Goal: Transaction & Acquisition: Purchase product/service

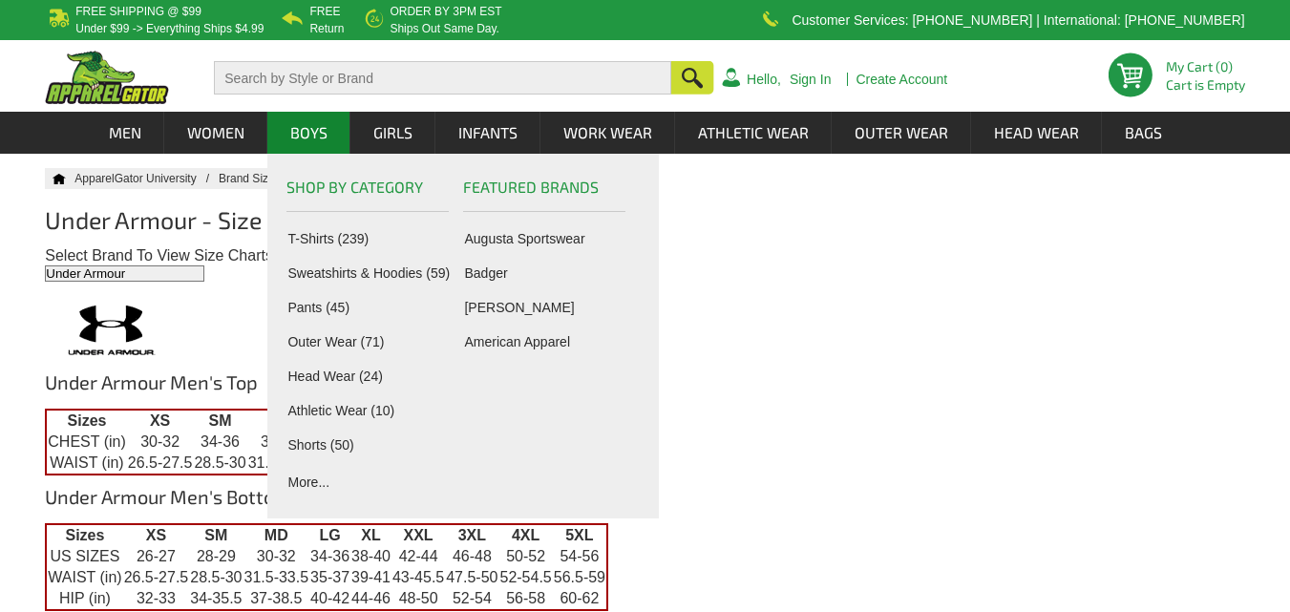
click at [324, 133] on link "Boys" at bounding box center [308, 133] width 81 height 42
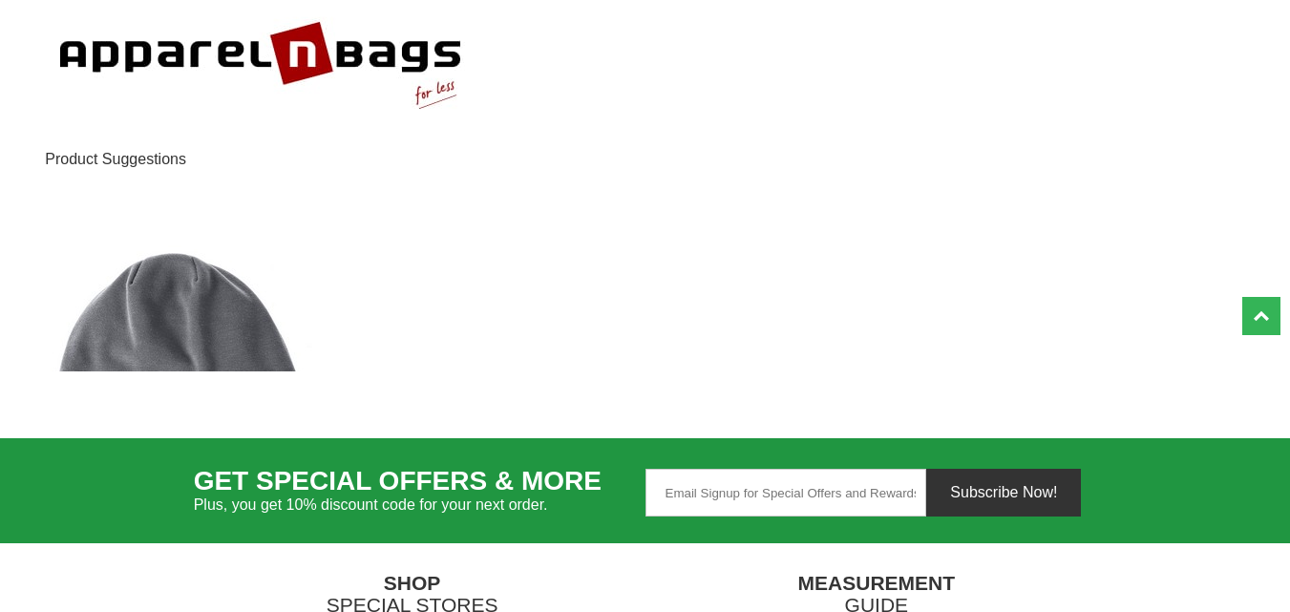
scroll to position [3691, 0]
